Goal: Task Accomplishment & Management: Use online tool/utility

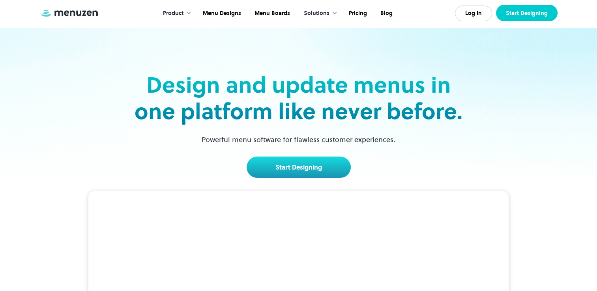
click at [507, 14] on link "Start Designing" at bounding box center [527, 13] width 62 height 17
click at [512, 16] on link "Start Designing" at bounding box center [527, 13] width 62 height 17
click at [524, 14] on link "Start Designing" at bounding box center [527, 13] width 62 height 17
